Goal: Check status

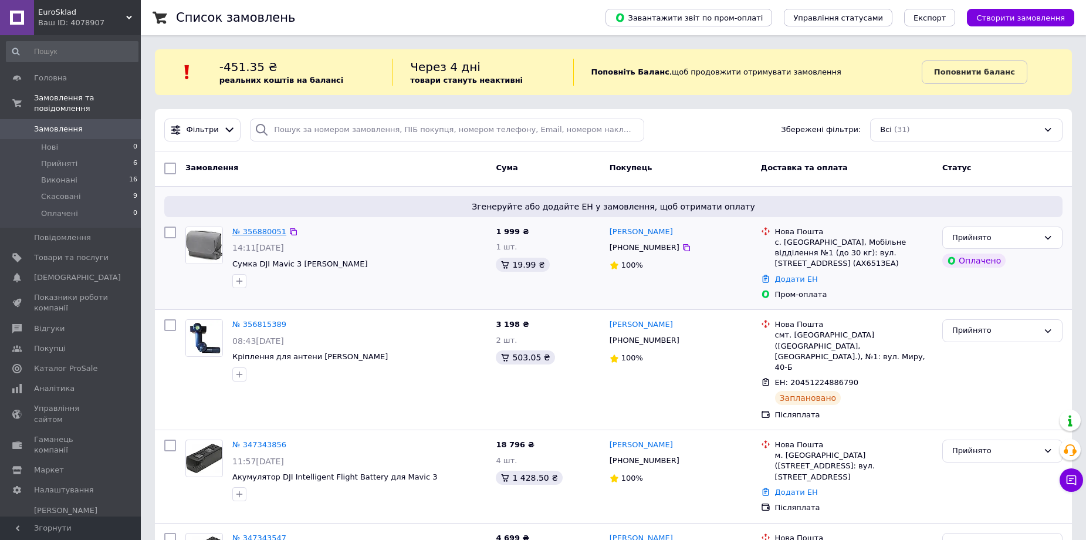
click at [243, 229] on link "№ 356880051" at bounding box center [259, 231] width 54 height 9
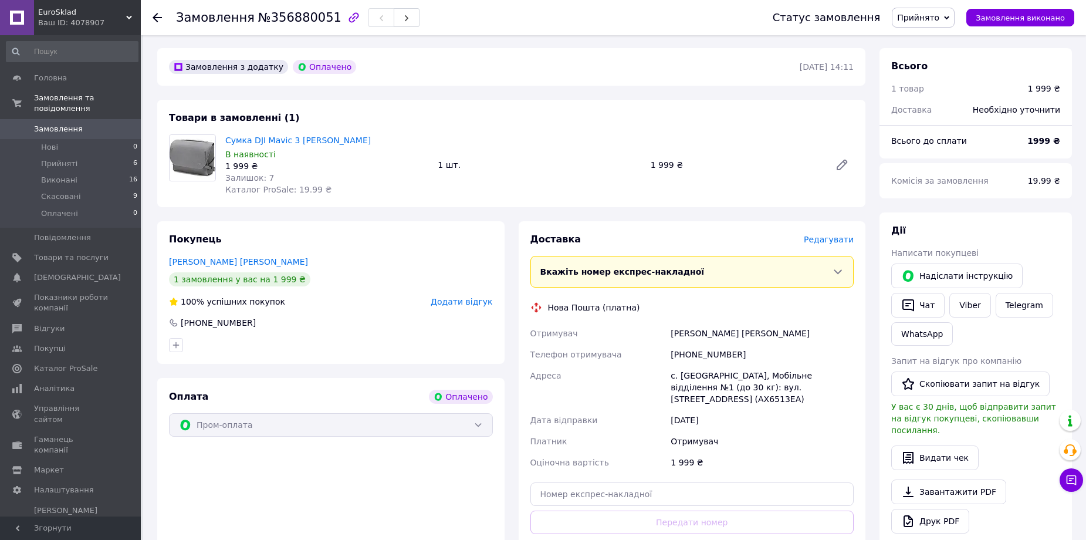
scroll to position [59, 0]
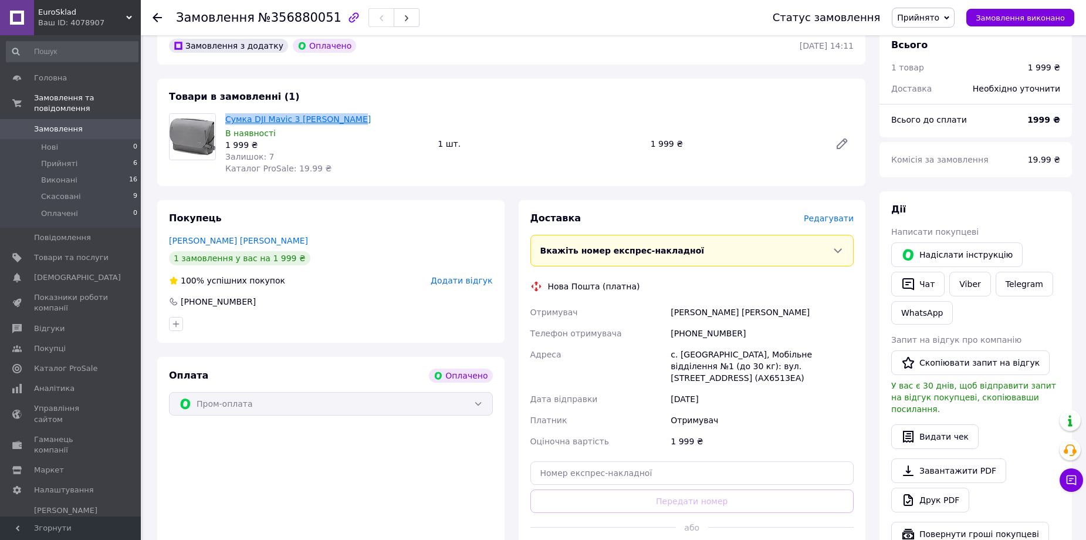
drag, startPoint x: 360, startPoint y: 121, endPoint x: 225, endPoint y: 120, distance: 134.4
click at [225, 120] on span "Сумка DJI Mavic 3 [PERSON_NAME]" at bounding box center [326, 119] width 203 height 12
copy link "Сумка DJI Mavic 3 [PERSON_NAME]"
click at [272, 12] on span "№356880051" at bounding box center [299, 18] width 83 height 14
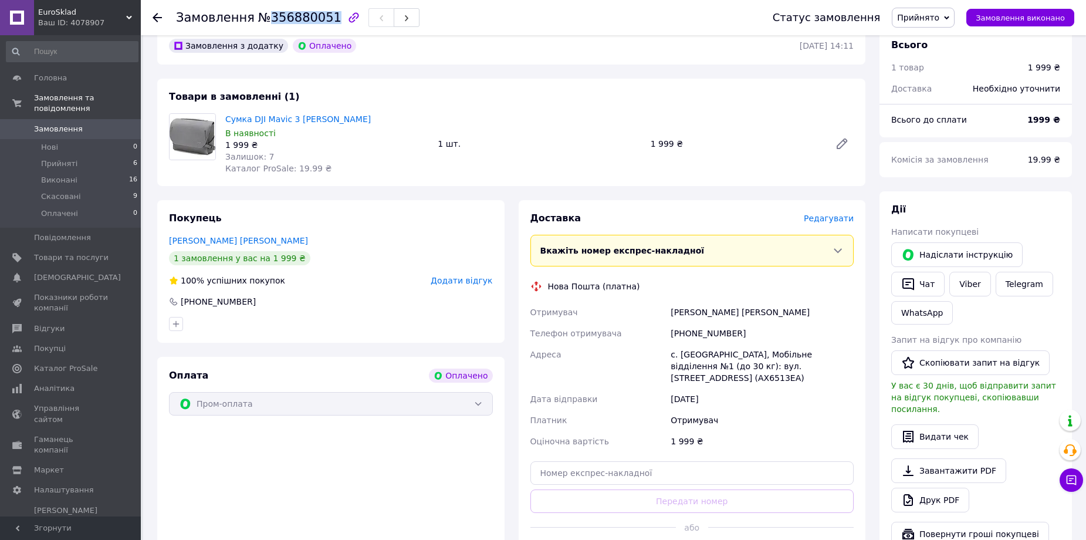
copy span "356880051"
drag, startPoint x: 714, startPoint y: 333, endPoint x: 696, endPoint y: 333, distance: 18.2
click at [696, 333] on div "[PHONE_NUMBER]" at bounding box center [762, 333] width 188 height 21
click at [688, 333] on div "[PHONE_NUMBER]" at bounding box center [762, 333] width 188 height 21
click at [689, 333] on div "[PHONE_NUMBER]" at bounding box center [762, 333] width 188 height 21
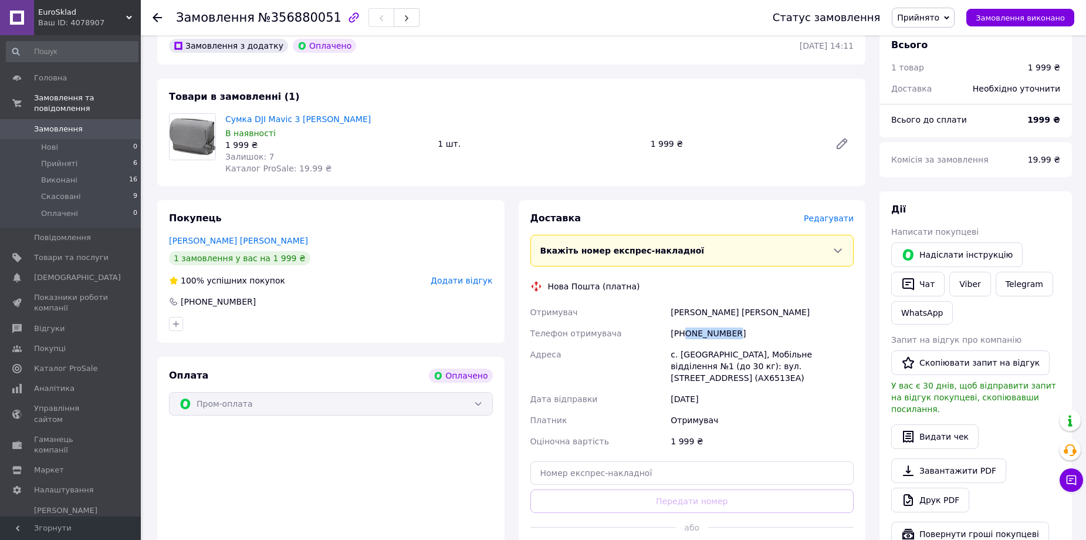
drag, startPoint x: 687, startPoint y: 333, endPoint x: 753, endPoint y: 325, distance: 66.2
click at [753, 325] on div "[PHONE_NUMBER]" at bounding box center [762, 333] width 188 height 21
copy div "0505184227"
drag, startPoint x: 722, startPoint y: 312, endPoint x: 664, endPoint y: 313, distance: 58.7
click at [664, 313] on div "Отримувач Носок Сергій Телефон отримувача +380505184227 Адреса с. Мала Рогань, …" at bounding box center [692, 377] width 329 height 150
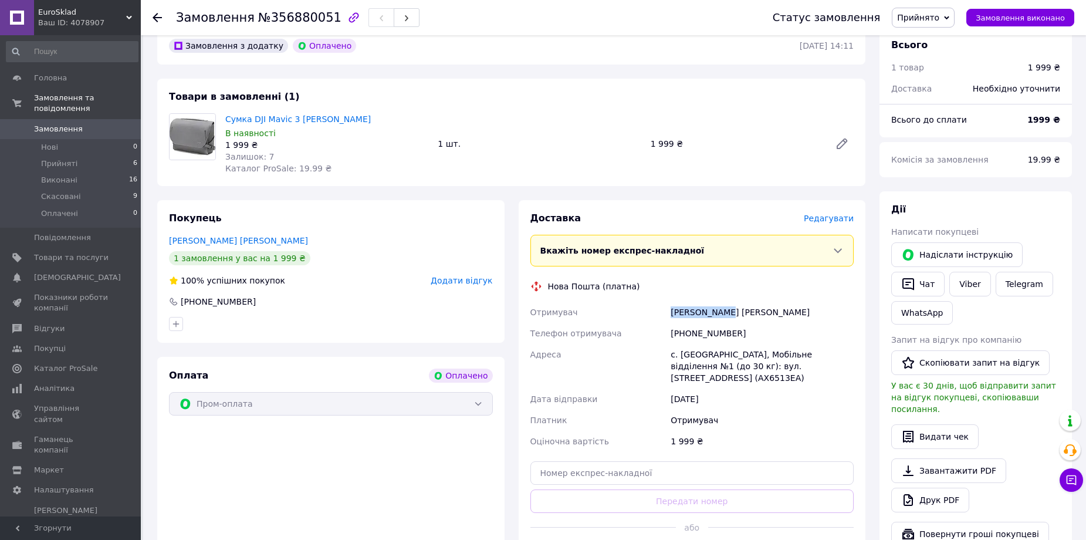
copy div "Отримувач Носок Сергій"
drag, startPoint x: 725, startPoint y: 353, endPoint x: 668, endPoint y: 354, distance: 56.3
click at [668, 354] on div "с. [GEOGRAPHIC_DATA], Мобільне відділення №1 (до 30 кг): вул. [STREET_ADDRESS] …" at bounding box center [762, 366] width 188 height 45
copy div "с. Мала Рогань"
click at [627, 469] on input "text" at bounding box center [692, 472] width 324 height 23
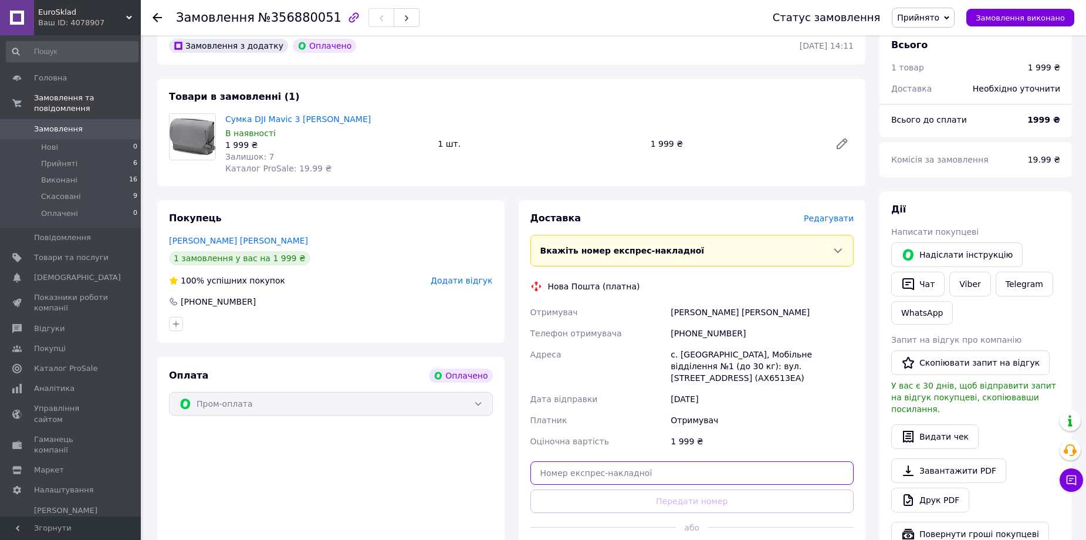
paste input "20451225132893"
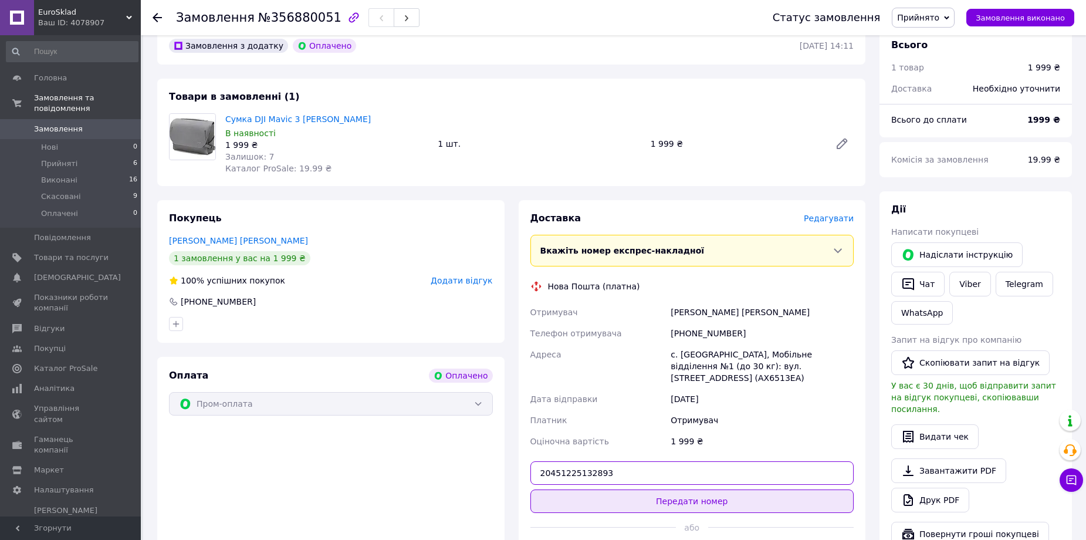
type input "20451225132893"
click at [627, 489] on button "Передати номер" at bounding box center [692, 500] width 324 height 23
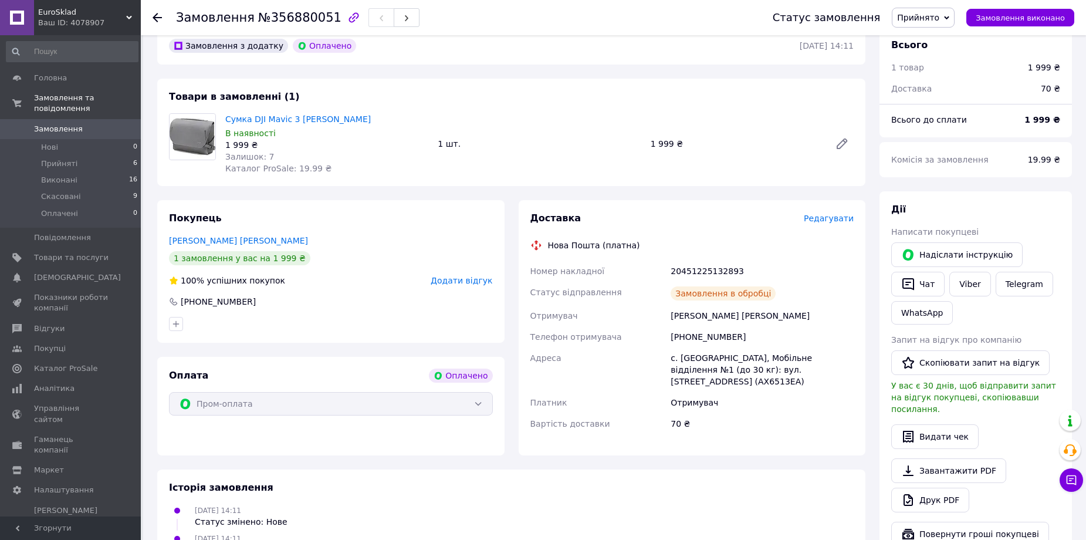
click at [158, 22] on icon at bounding box center [157, 17] width 9 height 9
